Goal: Transaction & Acquisition: Obtain resource

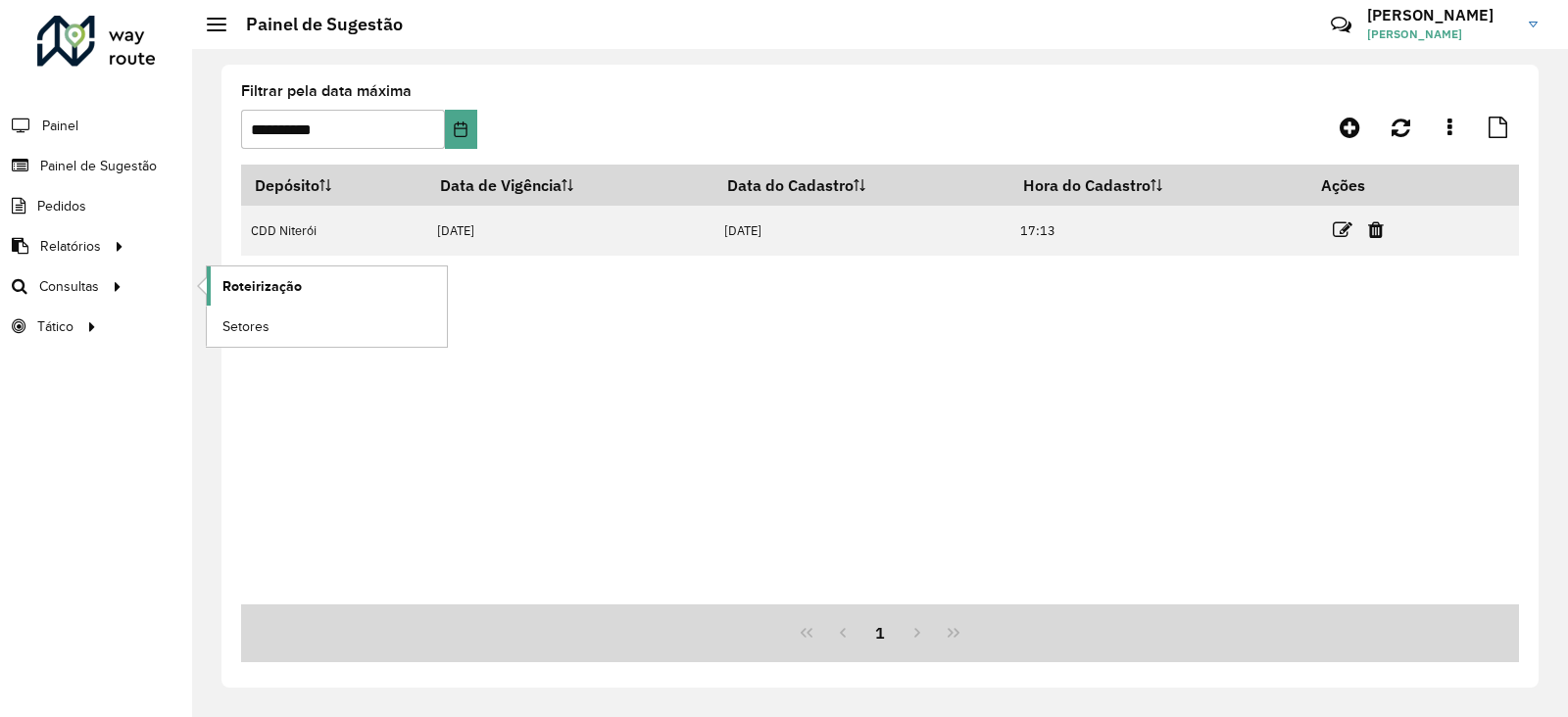
click at [248, 282] on span "Roteirização" at bounding box center [262, 287] width 80 height 21
click at [249, 328] on span "Setores" at bounding box center [246, 326] width 48 height 21
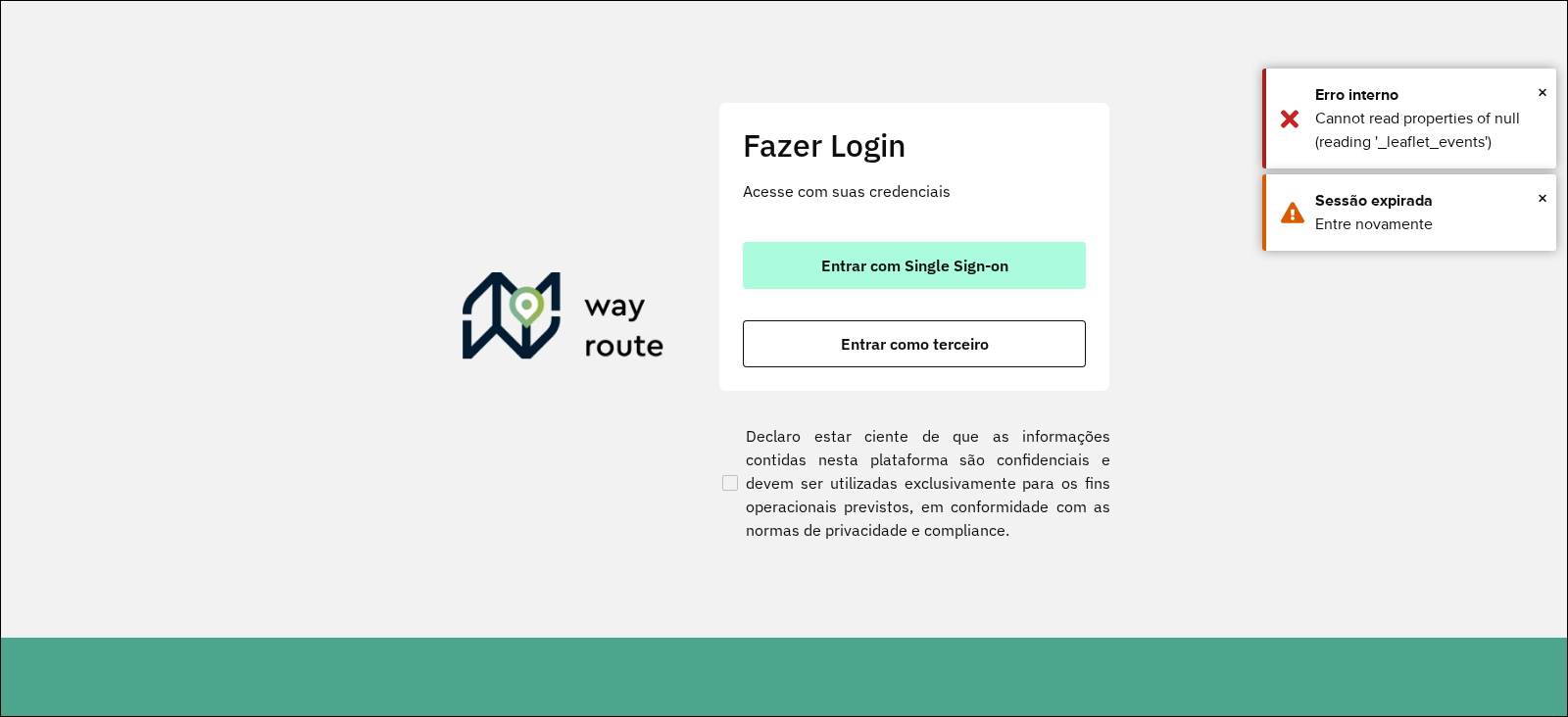
click at [836, 267] on span "Entrar com Single Sign-on" at bounding box center [915, 266] width 187 height 16
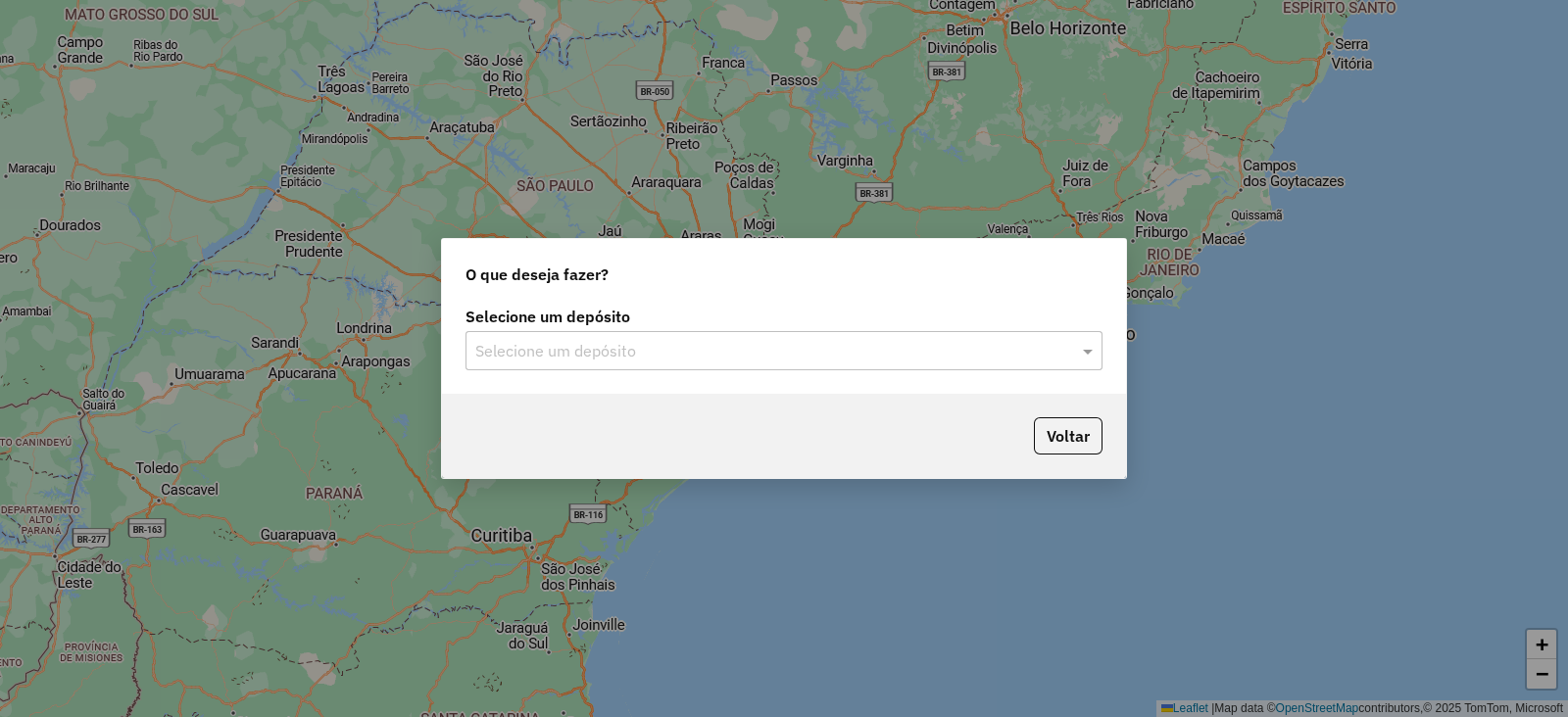
click at [558, 349] on input "text" at bounding box center [764, 352] width 578 height 24
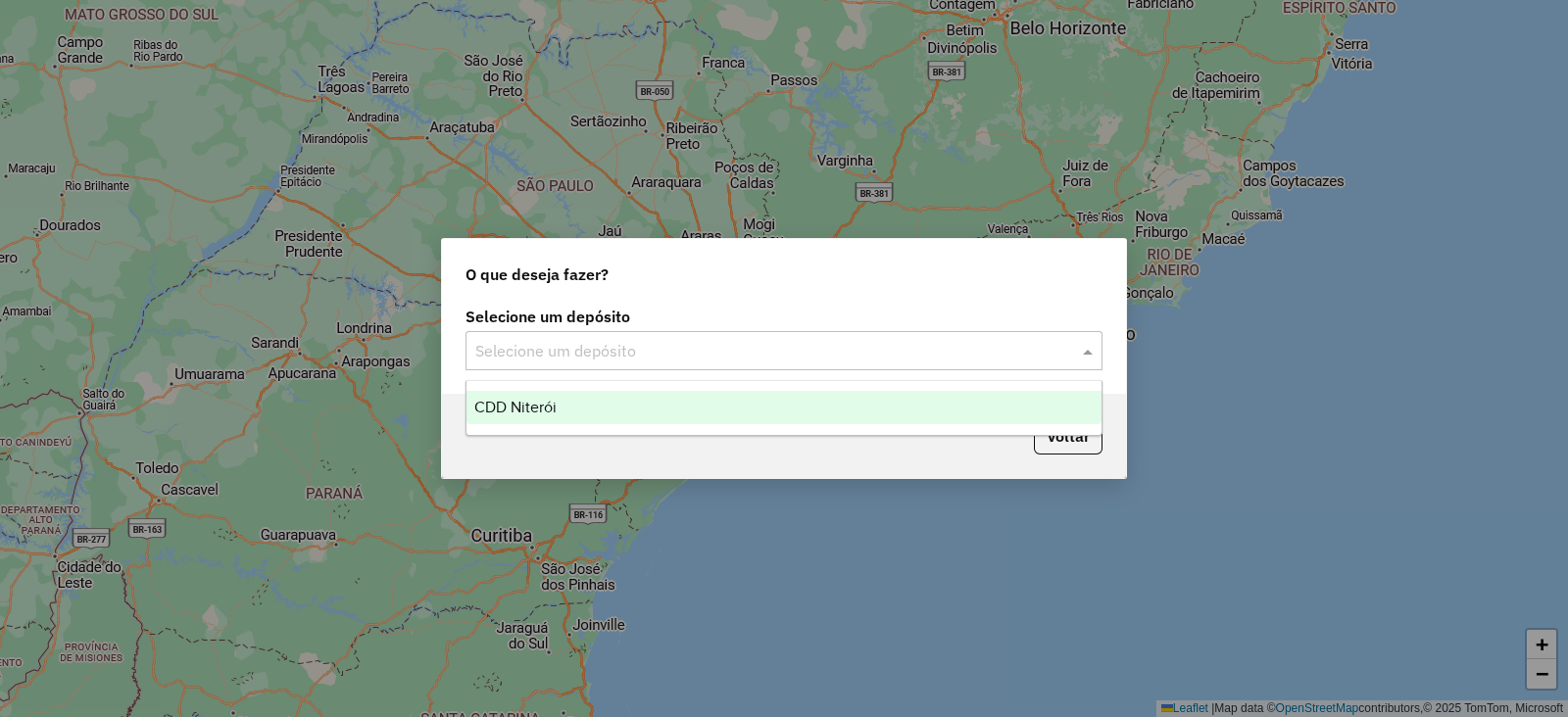
click at [563, 399] on div "CDD Niterói" at bounding box center [784, 408] width 635 height 33
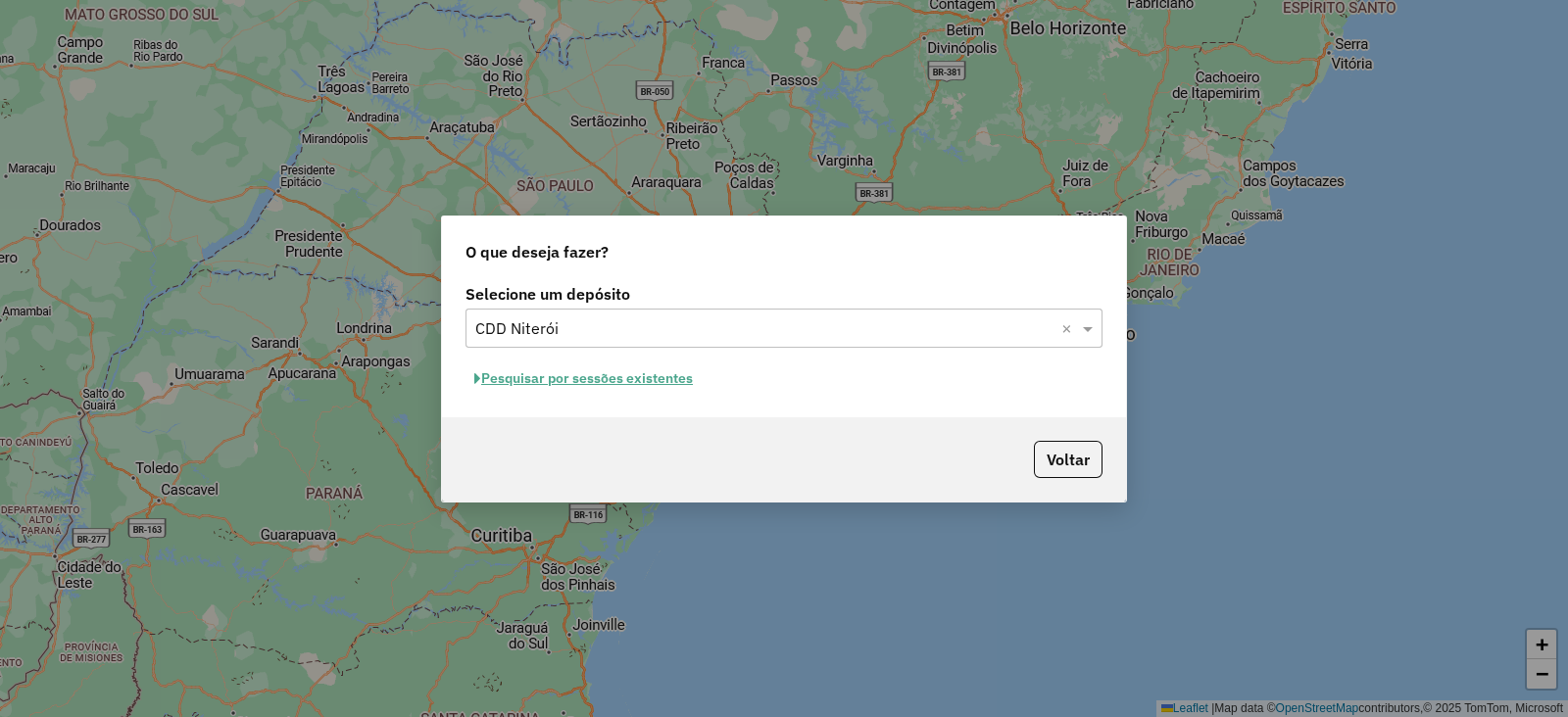
click at [579, 382] on button "Pesquisar por sessões existentes" at bounding box center [584, 378] width 236 height 31
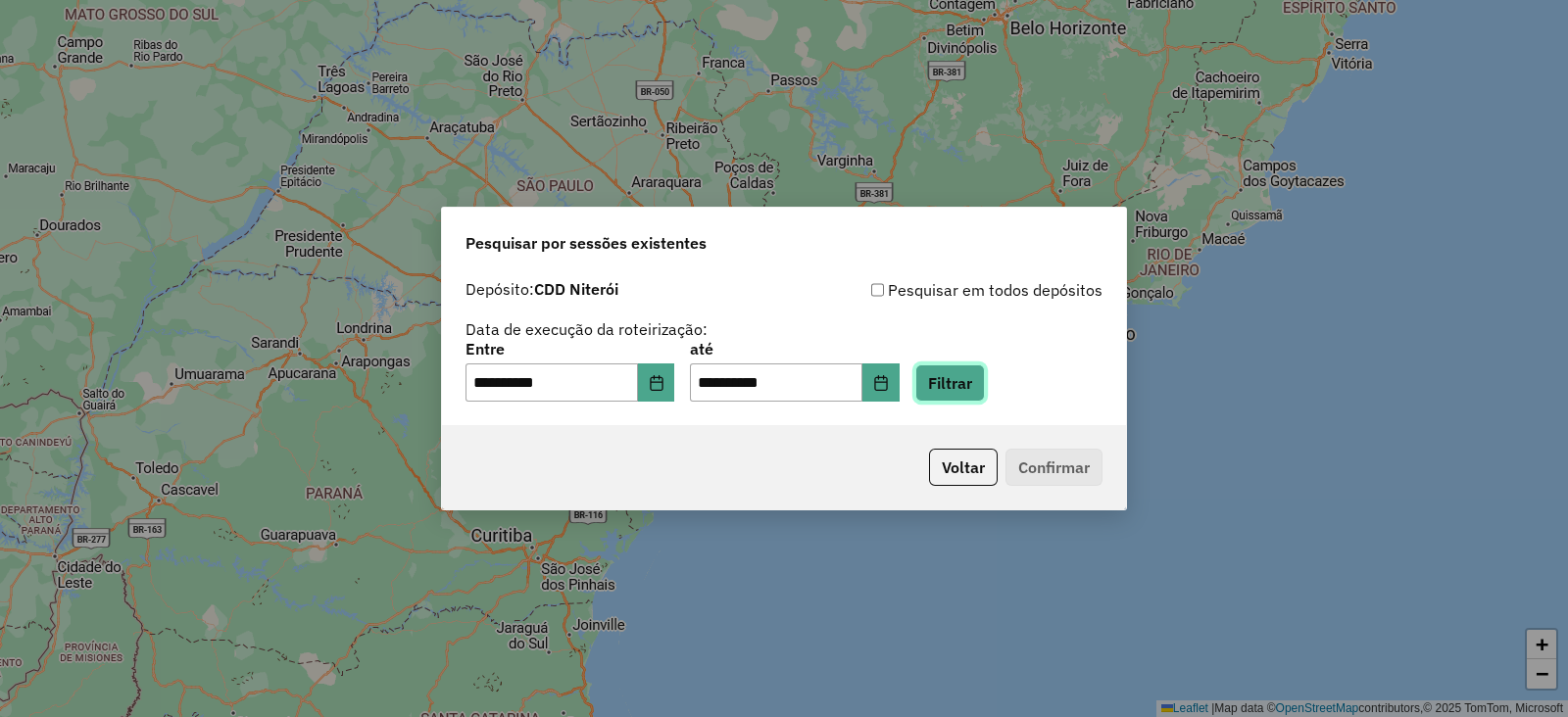
click at [977, 374] on button "Filtrar" at bounding box center [949, 383] width 70 height 37
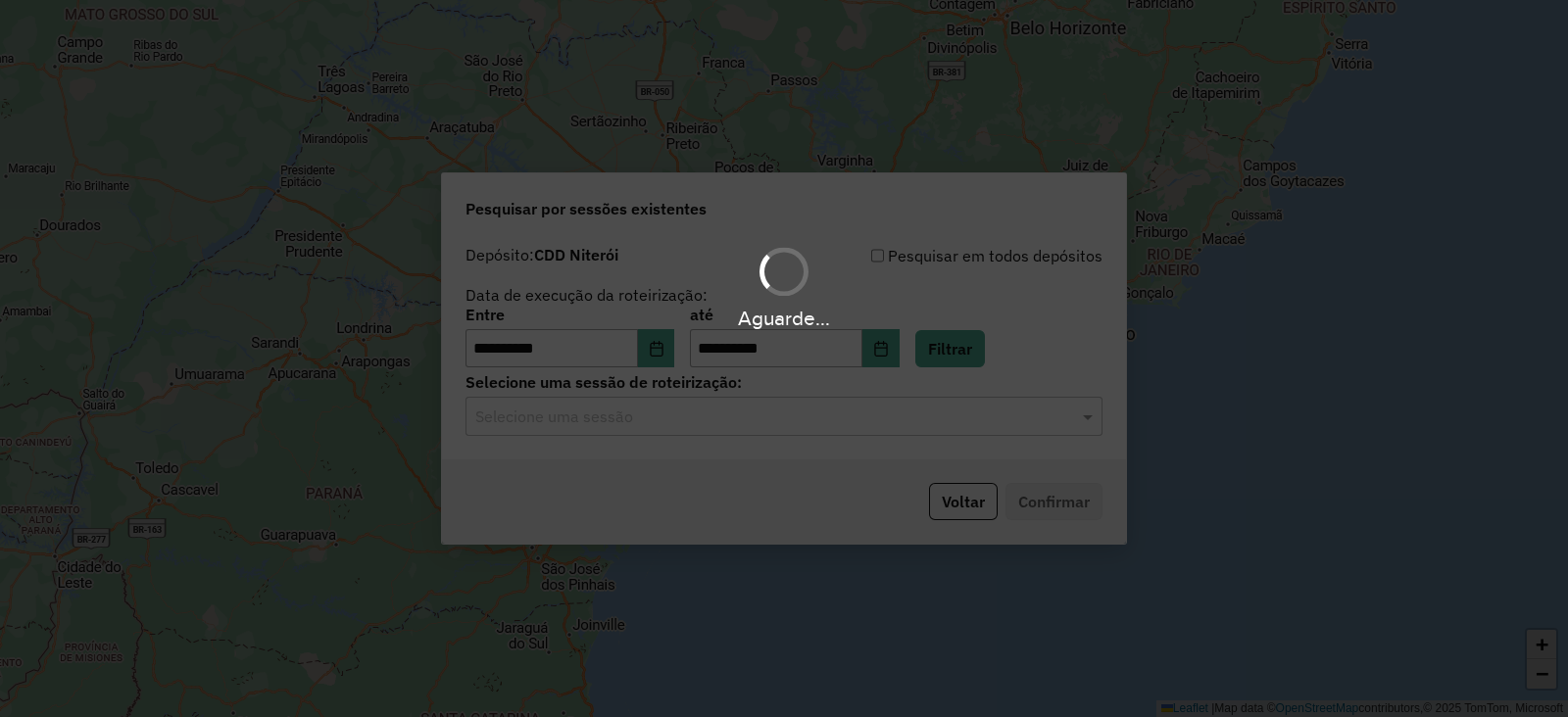
click at [683, 434] on div "Selecione uma sessão" at bounding box center [784, 417] width 637 height 39
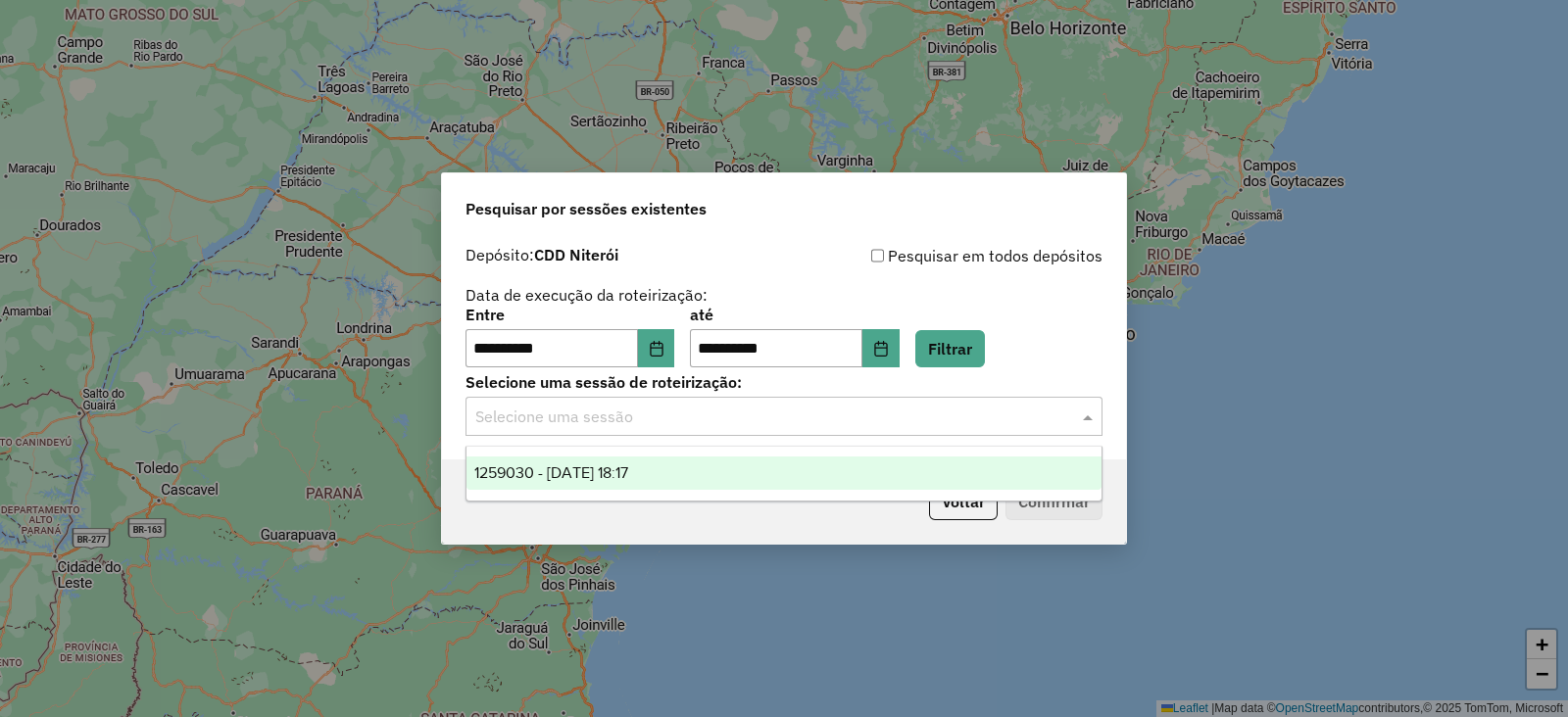
click at [573, 465] on span "1259030 - 04/09/2025 18:17" at bounding box center [552, 473] width 154 height 17
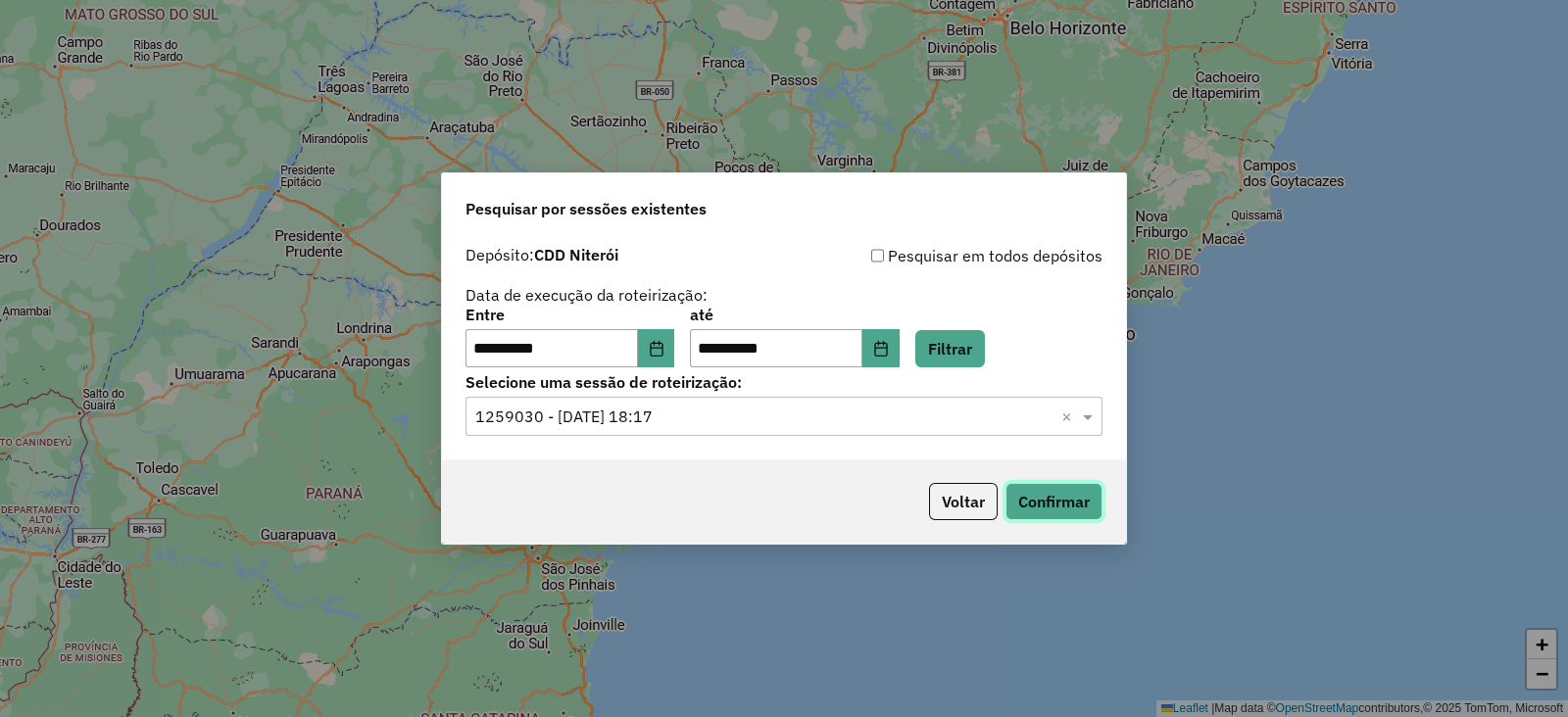
click at [1064, 495] on button "Confirmar" at bounding box center [1054, 502] width 98 height 37
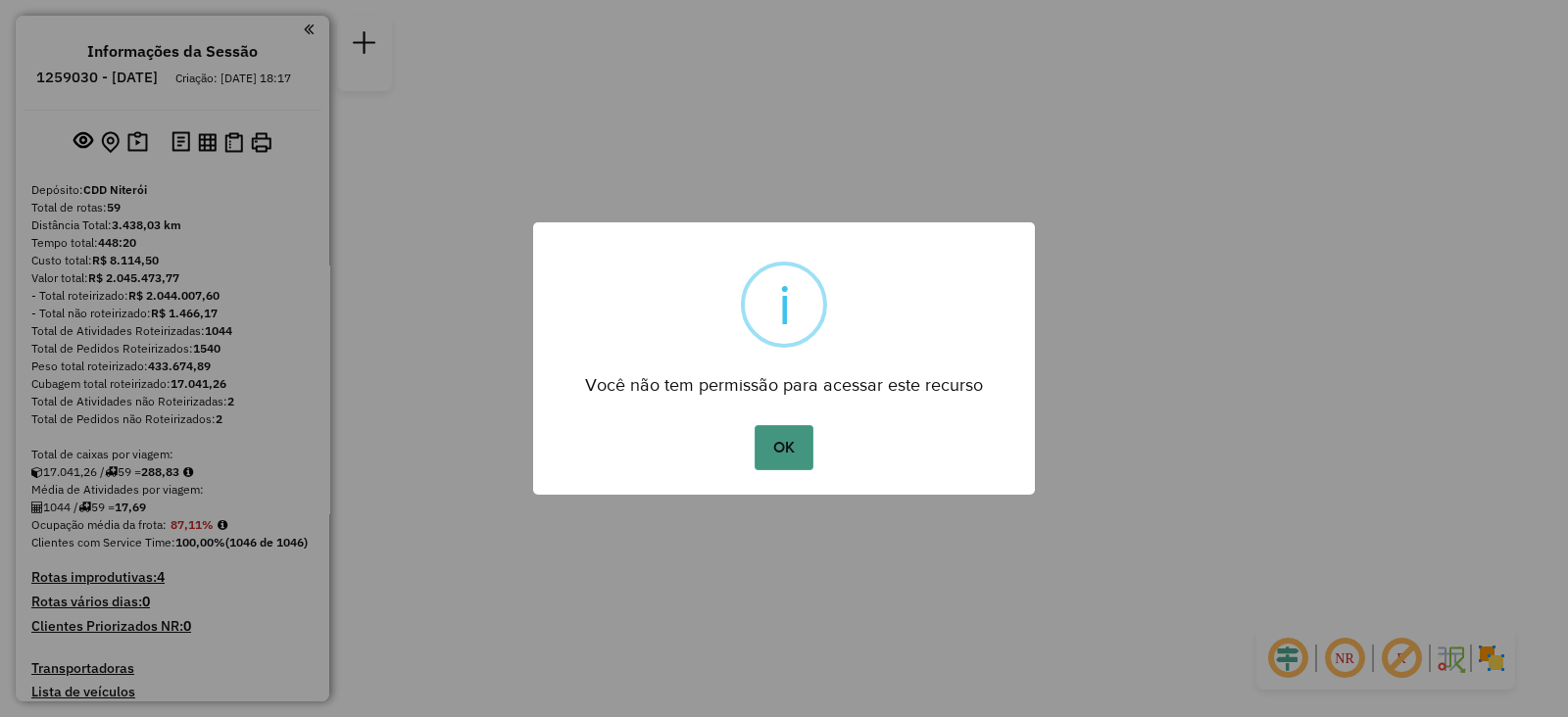
click at [775, 463] on button "OK" at bounding box center [783, 448] width 58 height 45
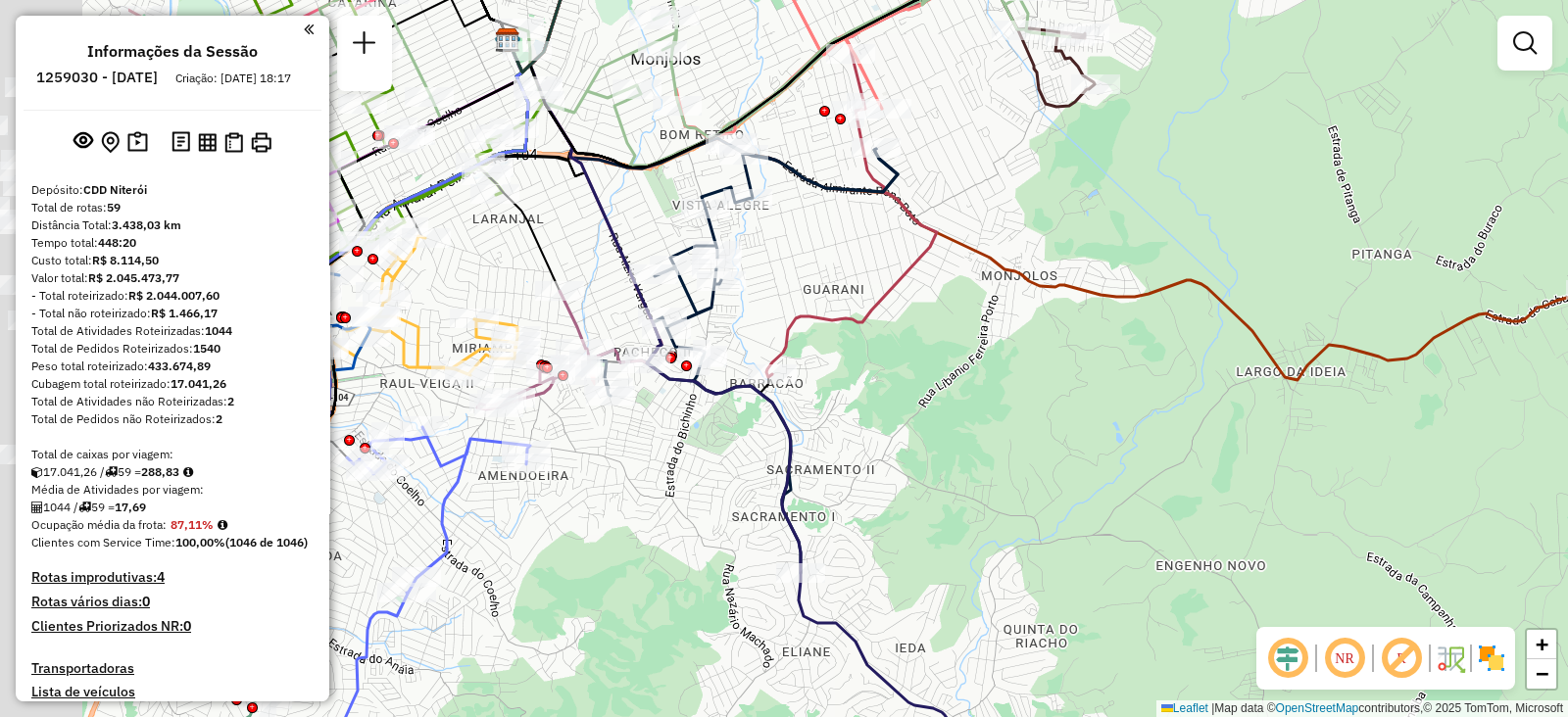
drag, startPoint x: 726, startPoint y: 420, endPoint x: 1012, endPoint y: 424, distance: 286.0
click at [1012, 424] on div "Janela de atendimento Grade de atendimento Capacidade Transportadoras Veículos …" at bounding box center [784, 358] width 1568 height 717
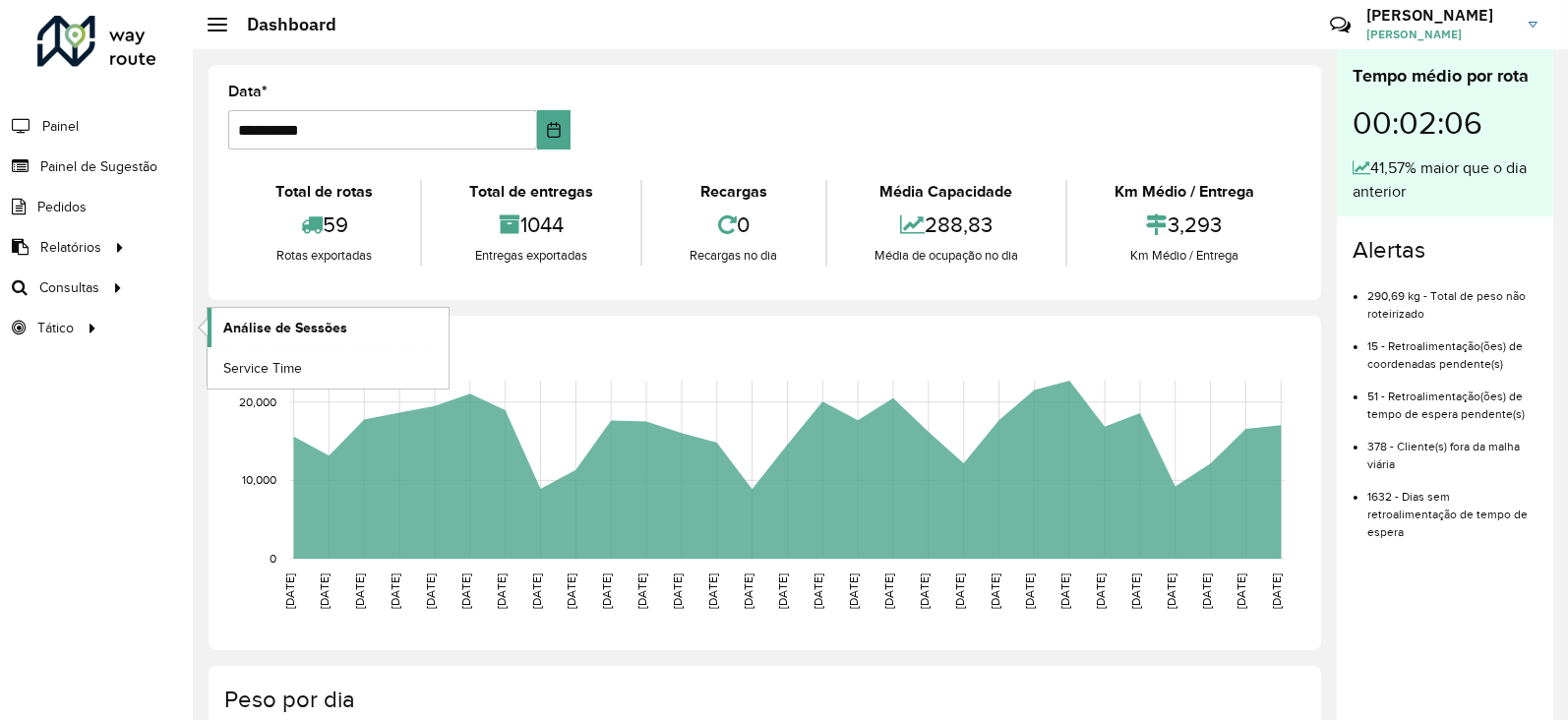
click at [236, 318] on span "Análise de Sessões" at bounding box center [285, 327] width 124 height 21
click at [233, 321] on span "Setores" at bounding box center [247, 327] width 48 height 21
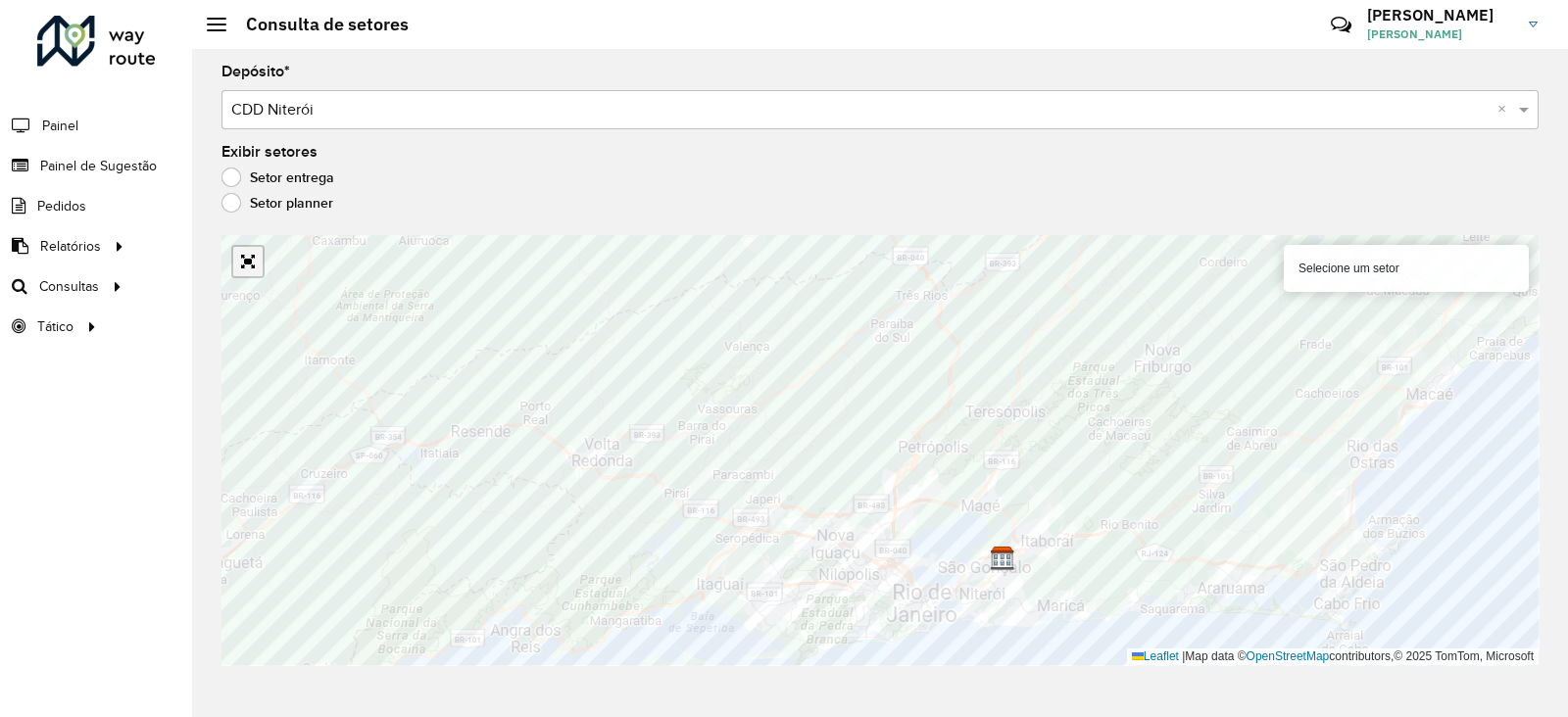
click at [255, 274] on link "Abrir mapa em tela cheia" at bounding box center [248, 262] width 30 height 30
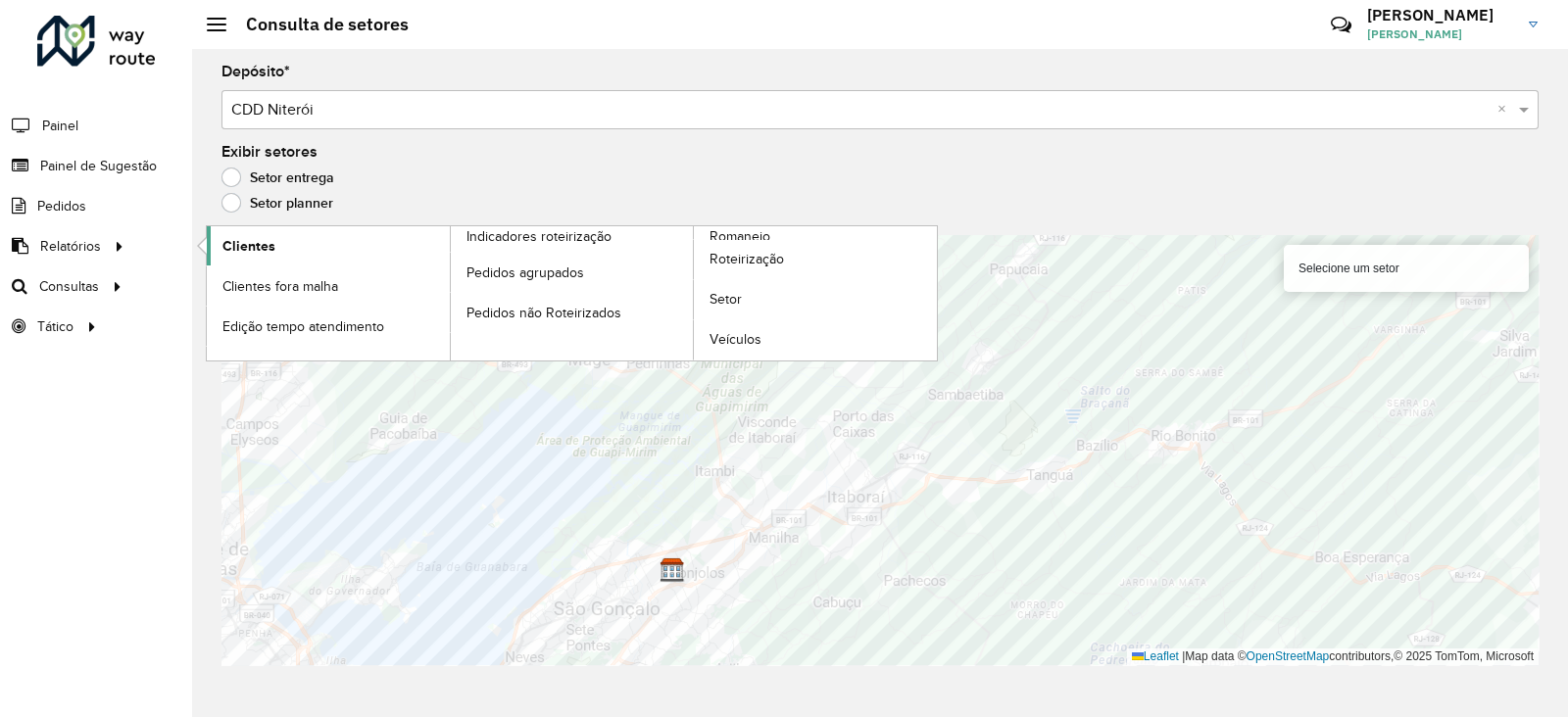
click at [242, 242] on span "Clientes" at bounding box center [249, 246] width 53 height 21
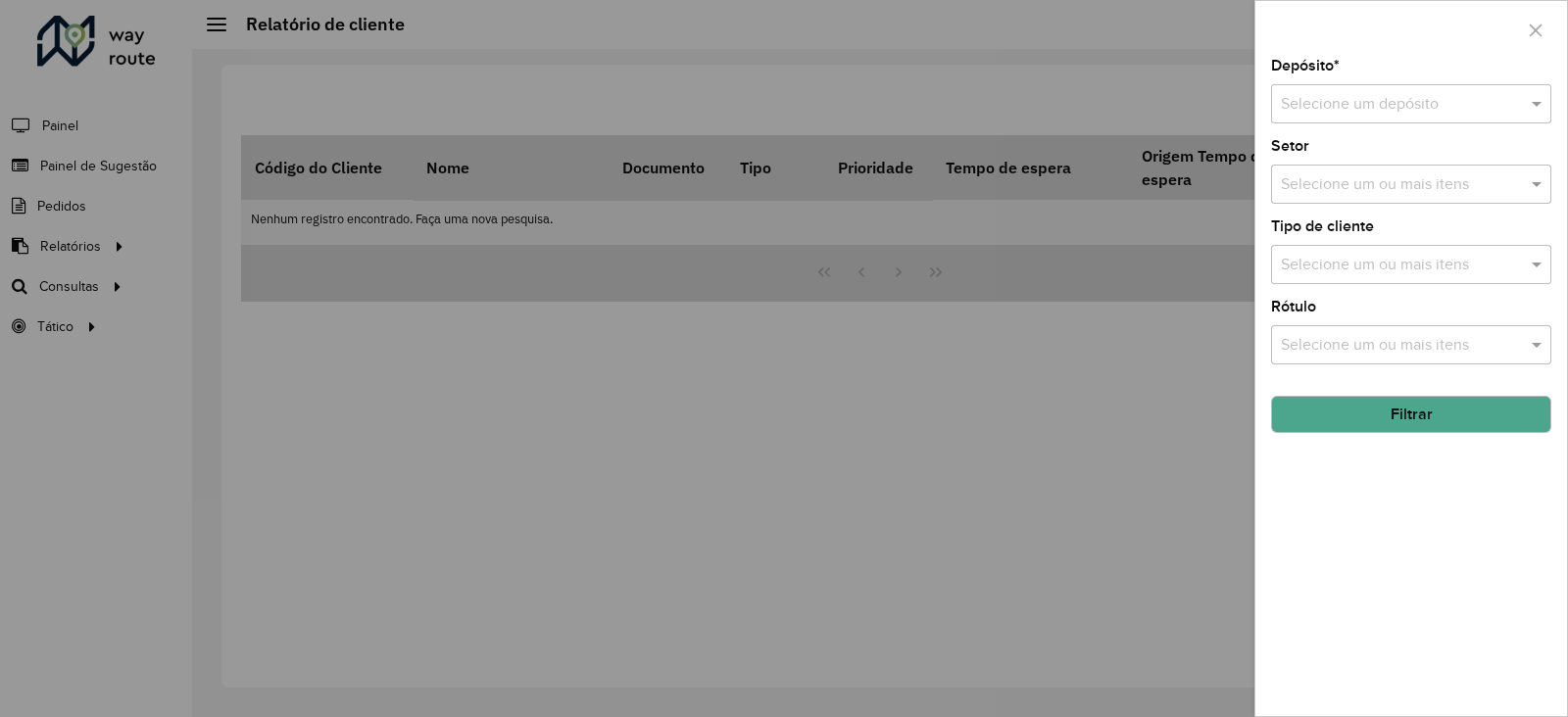
click at [1361, 99] on input "text" at bounding box center [1391, 105] width 222 height 24
click at [1355, 159] on span "CDD Niterói" at bounding box center [1321, 161] width 83 height 17
click at [1355, 183] on input "text" at bounding box center [1402, 185] width 251 height 24
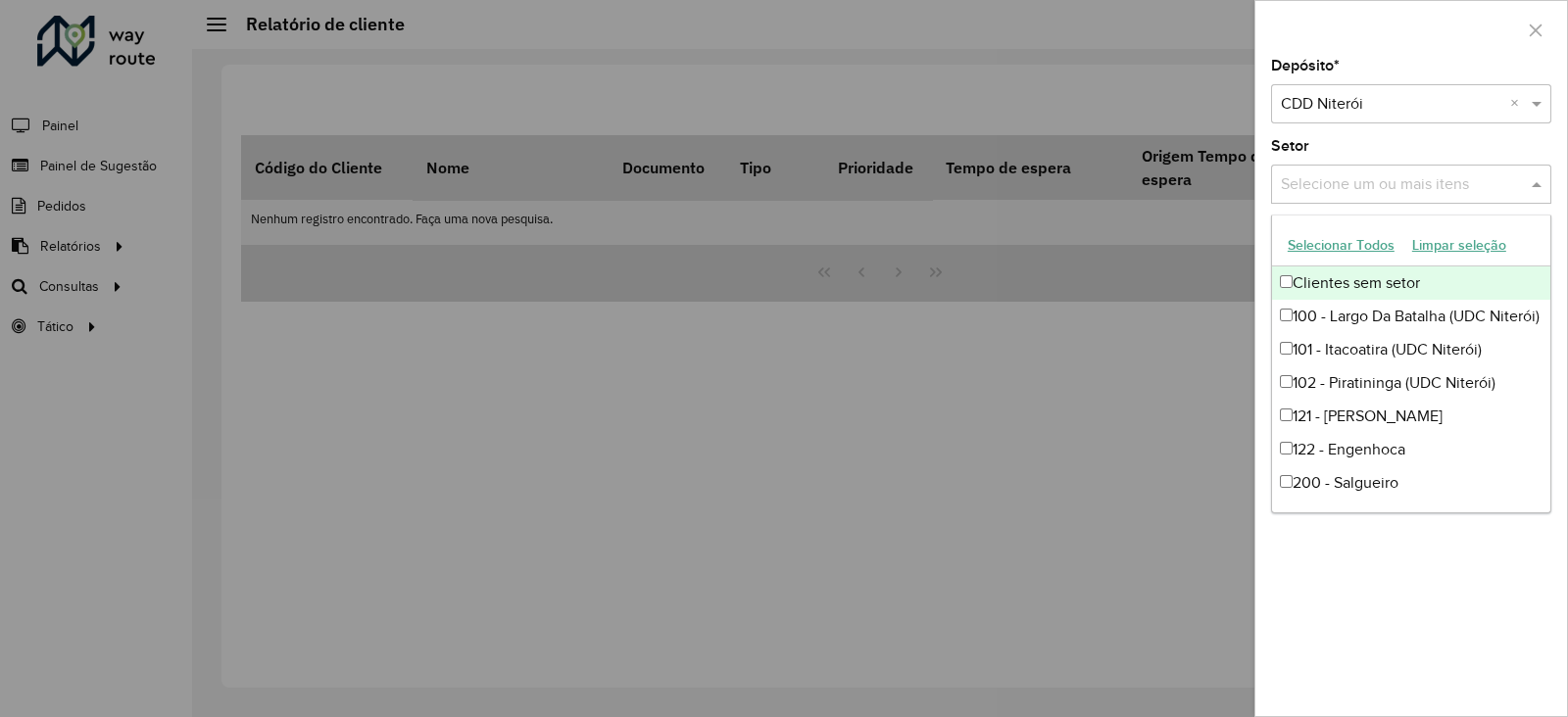
click at [1360, 239] on button "Selecionar Todos" at bounding box center [1340, 245] width 124 height 31
click at [1343, 136] on div "Depósito * Selecione um depósito × CDD Niterói × Setor Selecione um ou mais ite…" at bounding box center [1411, 388] width 311 height 658
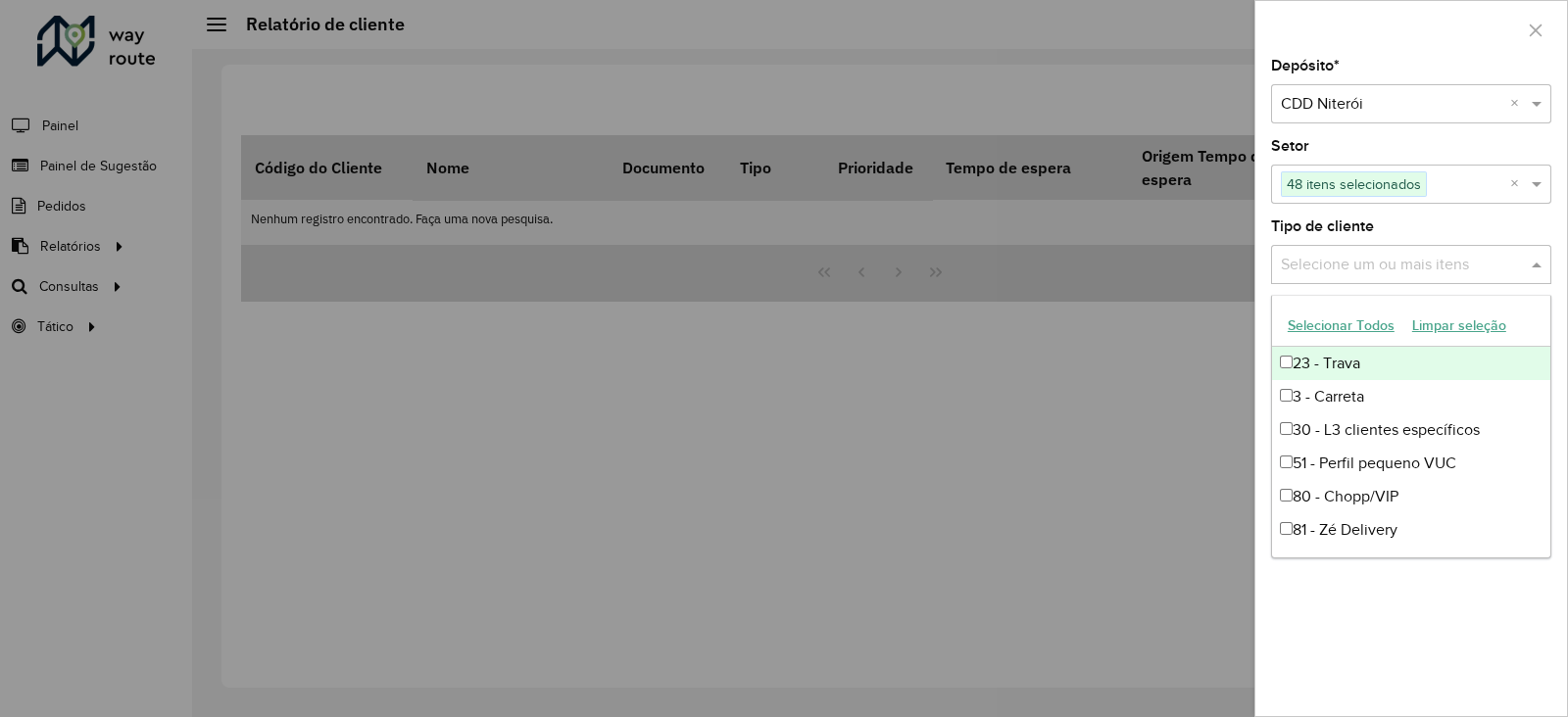
click at [1367, 255] on input "text" at bounding box center [1402, 266] width 251 height 24
click at [1355, 358] on div "23 - Trava" at bounding box center [1411, 363] width 279 height 33
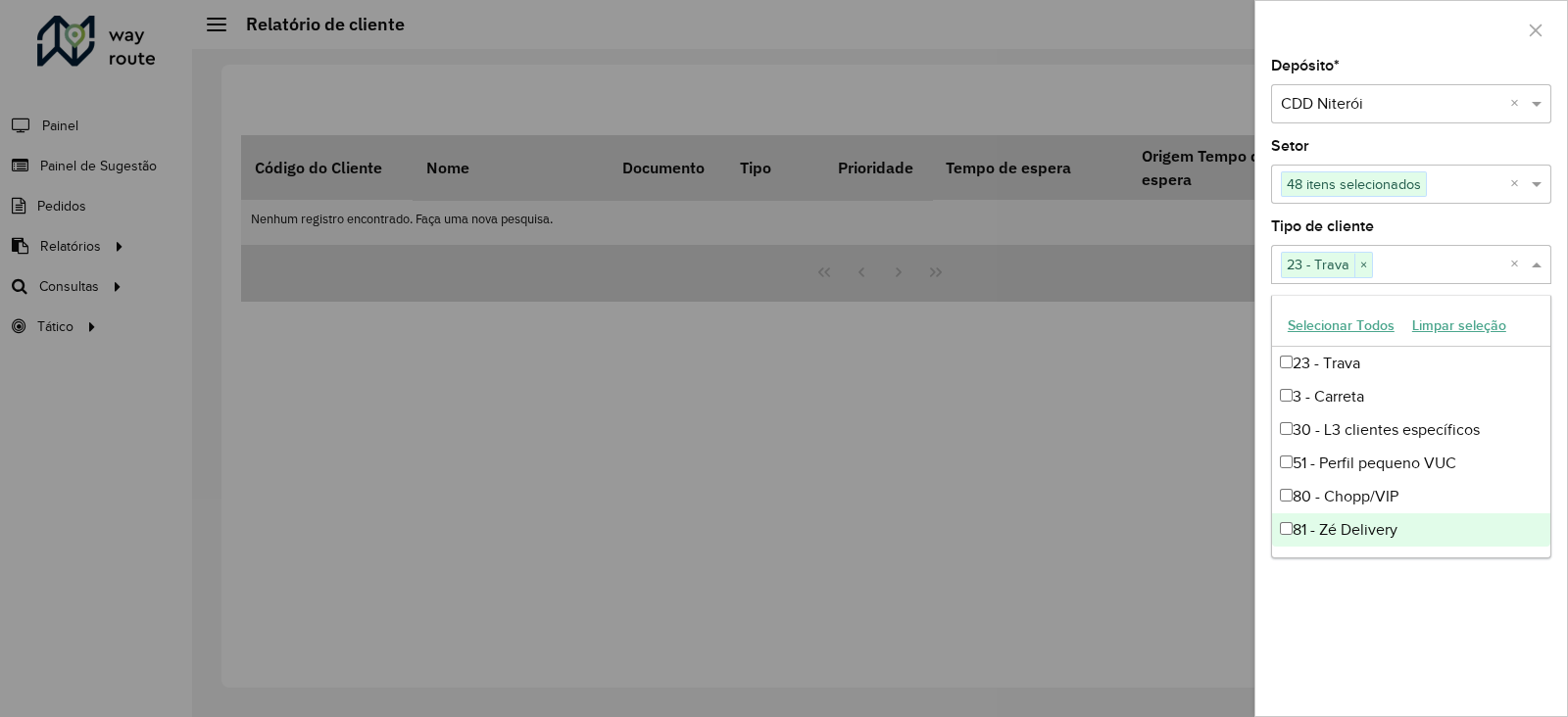
click at [1405, 621] on div "Depósito * Selecione um depósito × CDD Niterói × Setor Selecione um ou mais ite…" at bounding box center [1411, 388] width 311 height 658
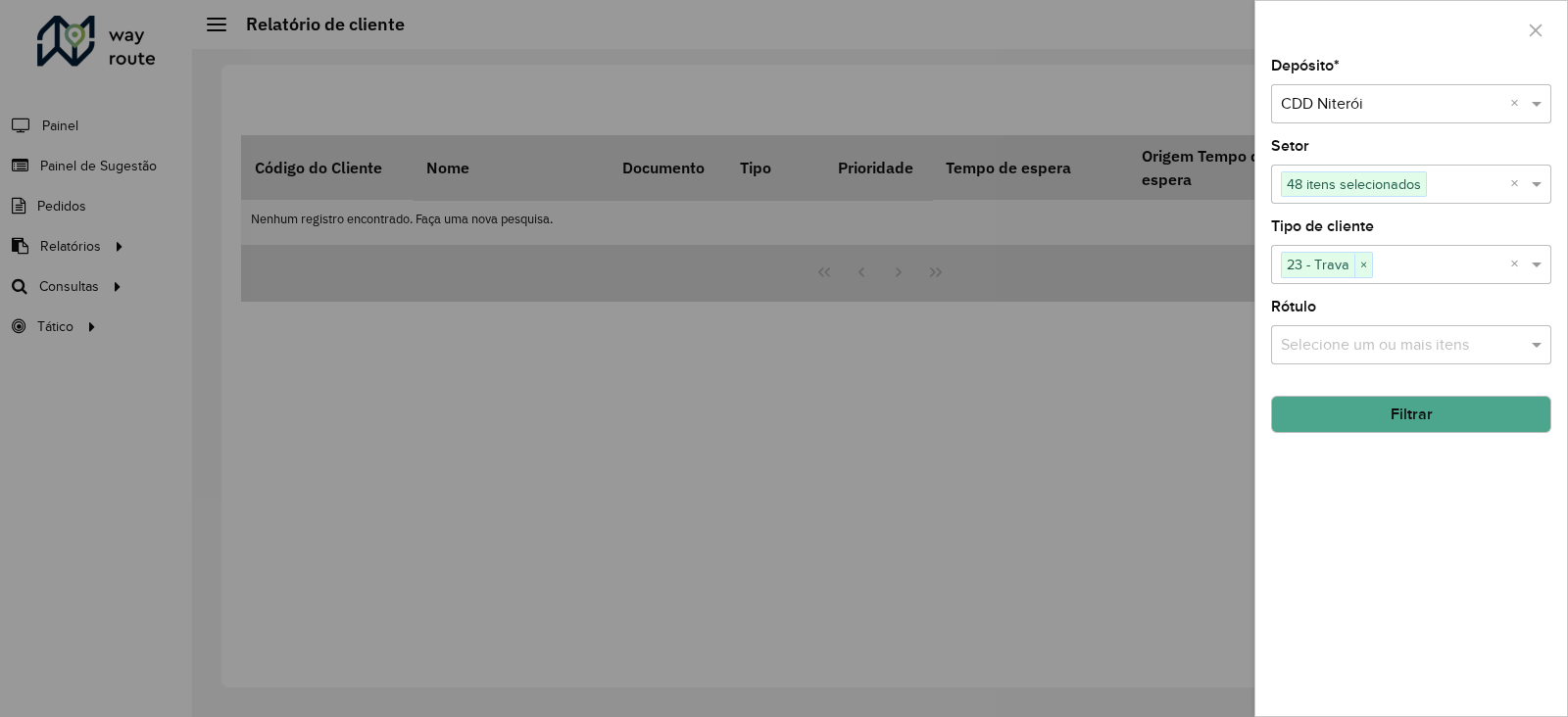
click at [1352, 348] on input "text" at bounding box center [1402, 346] width 251 height 24
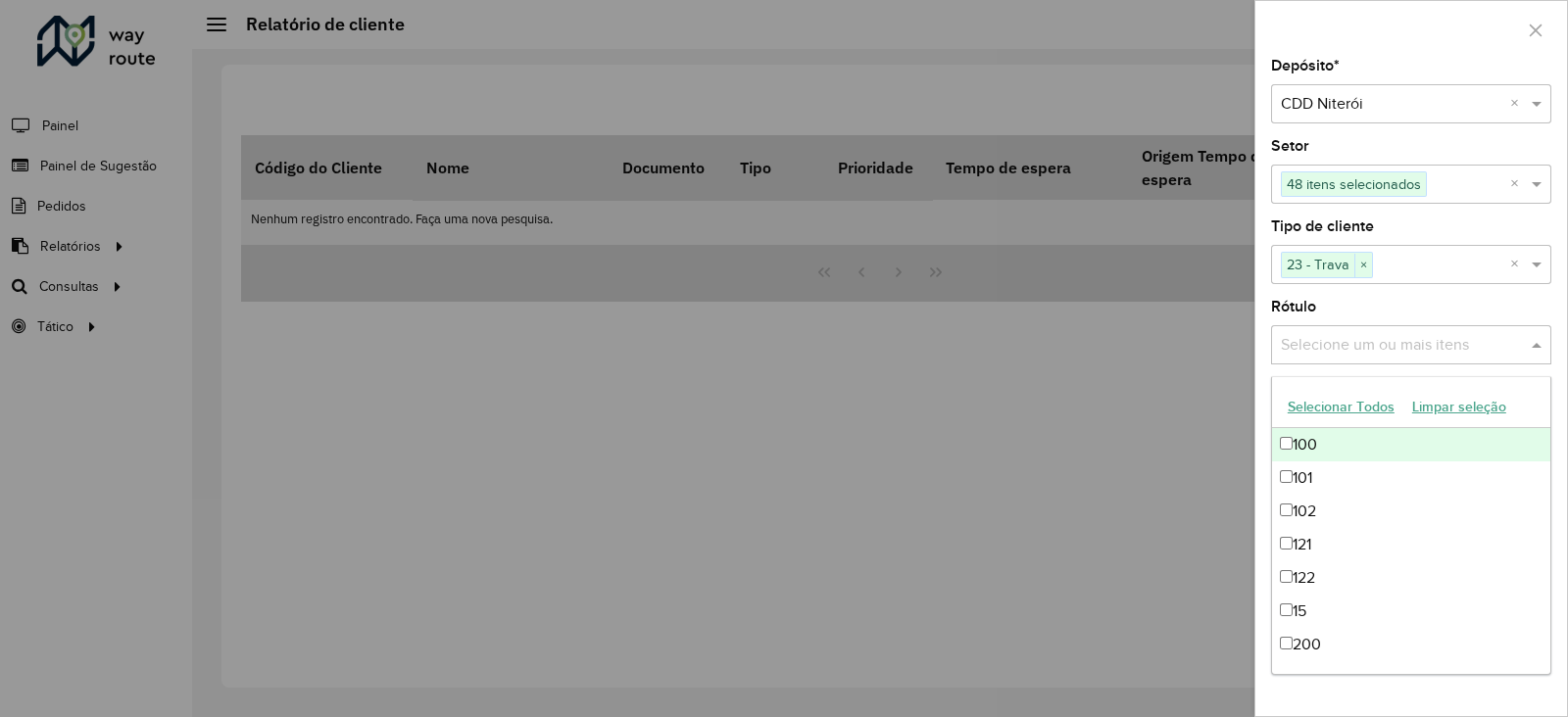
click at [1351, 312] on div "Rótulo Selecione um ou mais itens" at bounding box center [1411, 332] width 281 height 65
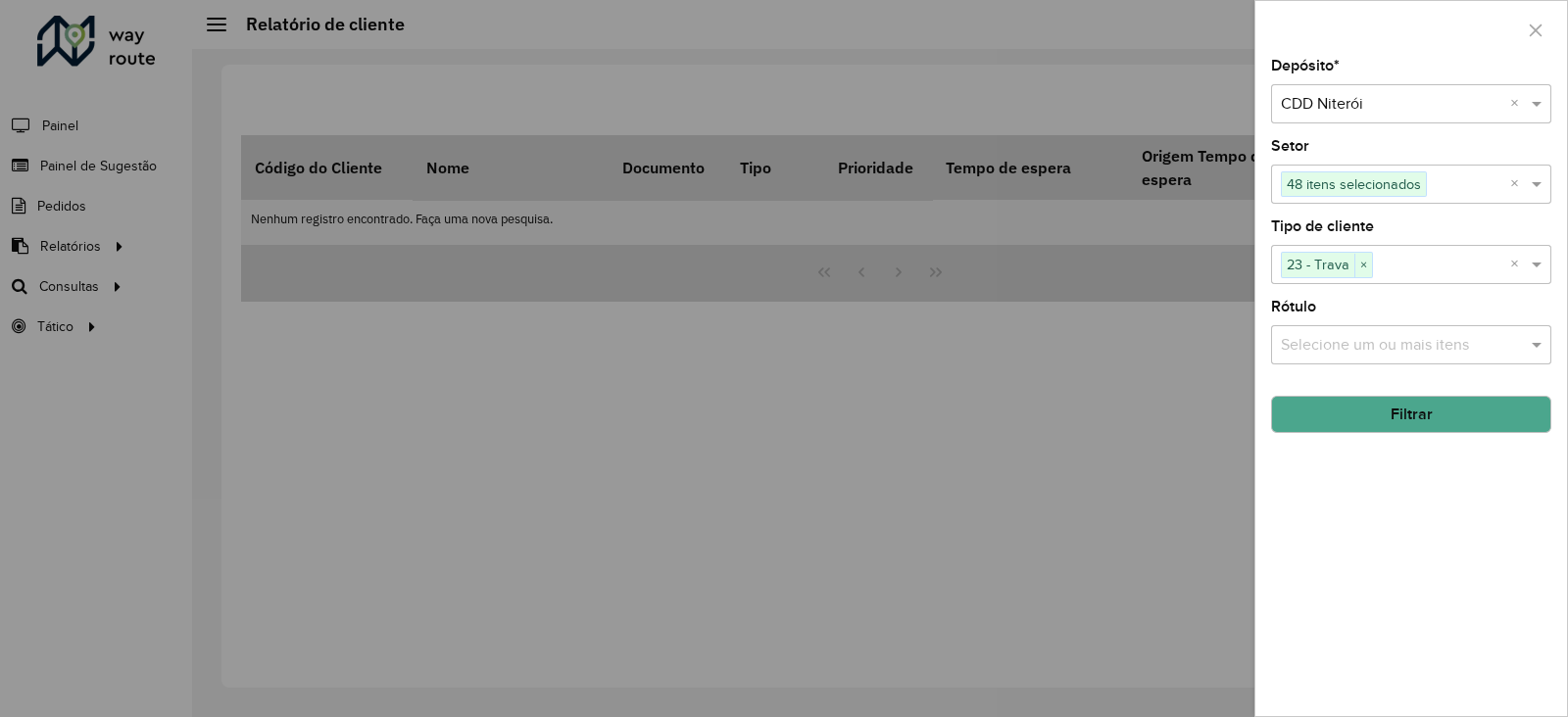
click at [1384, 414] on button "Filtrar" at bounding box center [1411, 415] width 281 height 37
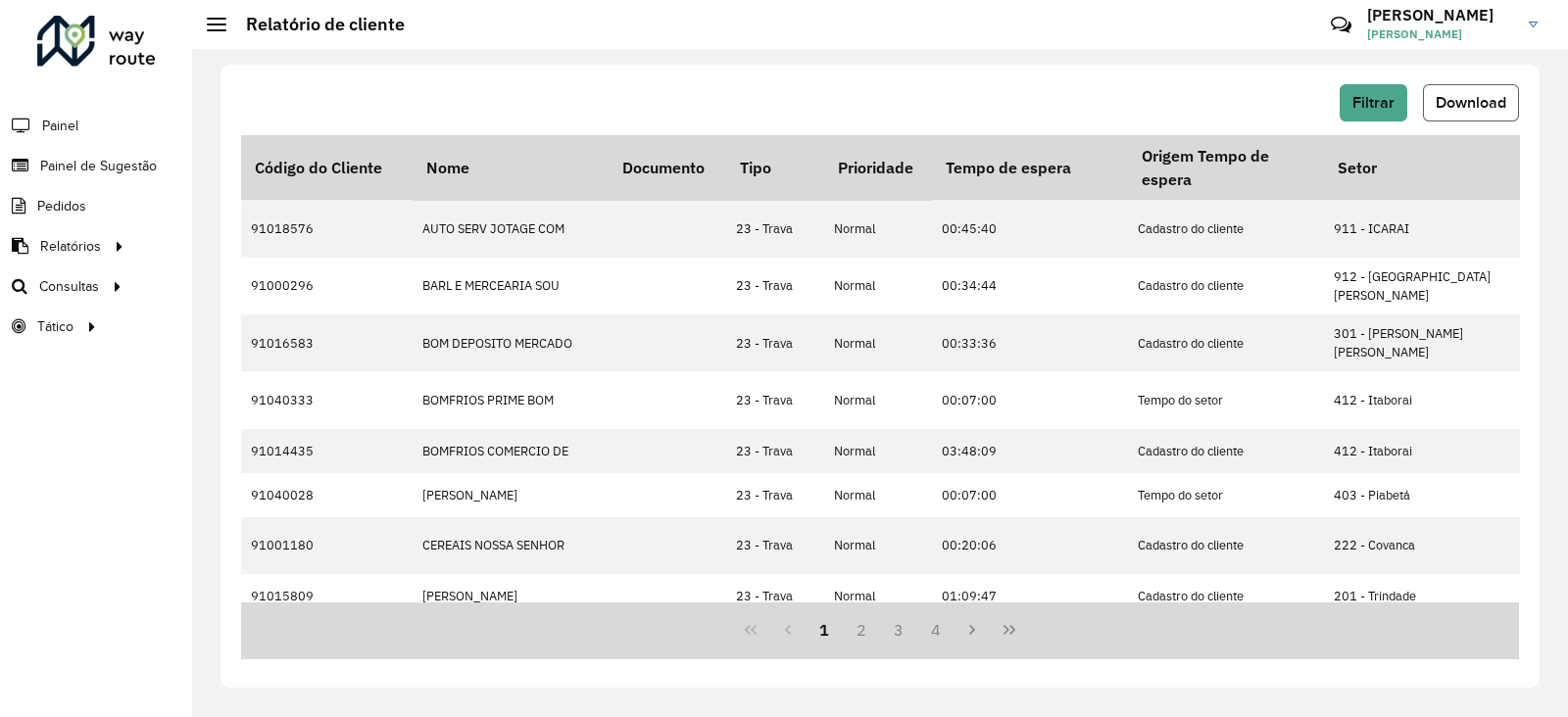
click at [1467, 105] on span "Download" at bounding box center [1471, 102] width 71 height 17
